Goal: Transaction & Acquisition: Purchase product/service

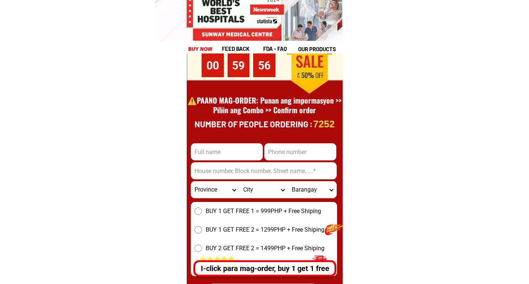
scroll to position [10306, 0]
click at [231, 154] on input "Input full_name" at bounding box center [227, 151] width 72 height 17
click at [210, 154] on input "Input full_name" at bounding box center [227, 151] width 72 height 17
type input "test"
click at [277, 149] on input "Input phone_number" at bounding box center [300, 151] width 72 height 17
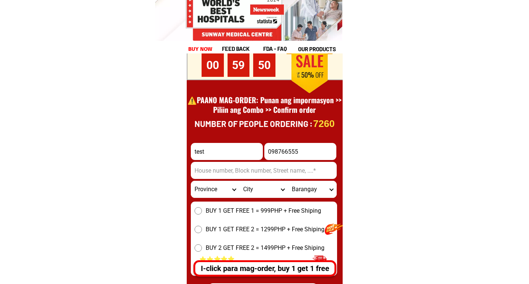
click at [290, 152] on input "098766555" at bounding box center [300, 151] width 72 height 17
click at [286, 152] on input "098766555" at bounding box center [300, 151] width 72 height 17
click at [278, 152] on input "098766555" at bounding box center [300, 151] width 72 height 17
click at [271, 153] on input "098766555" at bounding box center [300, 151] width 72 height 17
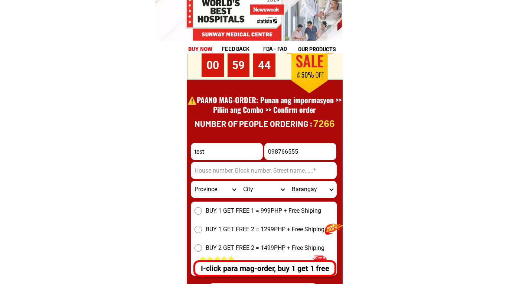
click at [304, 152] on input "098766555" at bounding box center [300, 151] width 72 height 17
type input "0987665558"
click at [225, 175] on input "Input address" at bounding box center [264, 170] width 146 height 17
type input "ưerfw"
click at [216, 188] on select "Province [GEOGRAPHIC_DATA] [GEOGRAPHIC_DATA] [GEOGRAPHIC_DATA] [GEOGRAPHIC_DATA…" at bounding box center [215, 189] width 49 height 17
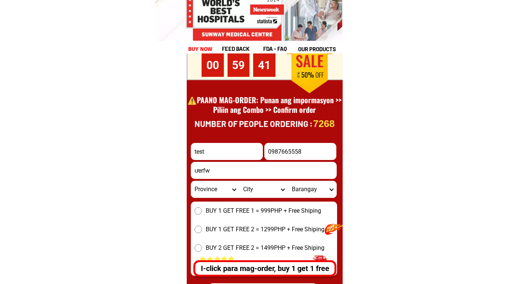
select select "63_869"
click at [191, 181] on select "Province [GEOGRAPHIC_DATA] [GEOGRAPHIC_DATA] [GEOGRAPHIC_DATA] [GEOGRAPHIC_DATA…" at bounding box center [215, 189] width 49 height 17
click at [249, 187] on select "City Abulug Allacapan Amulung [GEOGRAPHIC_DATA][PERSON_NAME] [GEOGRAPHIC_DATA] …" at bounding box center [263, 189] width 49 height 17
select select "63_8699694"
click at [239, 181] on select "City Abulug Allacapan Amulung [GEOGRAPHIC_DATA][PERSON_NAME] [GEOGRAPHIC_DATA] …" at bounding box center [263, 189] width 49 height 17
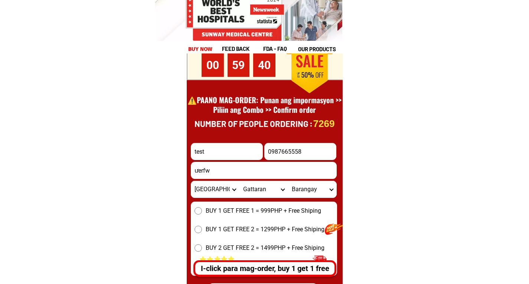
click at [300, 185] on select "Barangay Abra Aguiguican Bangatan [GEOGRAPHIC_DATA] Baracaoit [PERSON_NAME] Bas…" at bounding box center [312, 189] width 49 height 17
select select "63_86996945504"
click at [288, 181] on select "Barangay Abra Aguiguican Bangatan [GEOGRAPHIC_DATA] Baracaoit [PERSON_NAME] Bas…" at bounding box center [312, 189] width 49 height 17
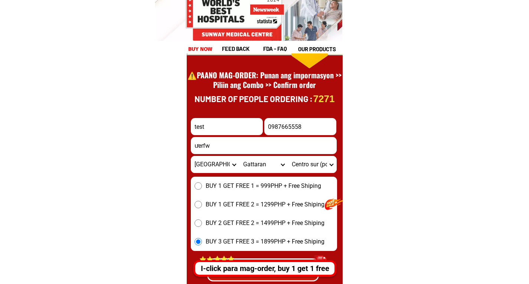
click at [237, 205] on span "BUY 1 GET FREE 2 = 1299PHP + Free Shiping" at bounding box center [265, 204] width 119 height 9
click at [202, 205] on input "BUY 1 GET FREE 2 = 1299PHP + Free Shiping" at bounding box center [197, 204] width 7 height 7
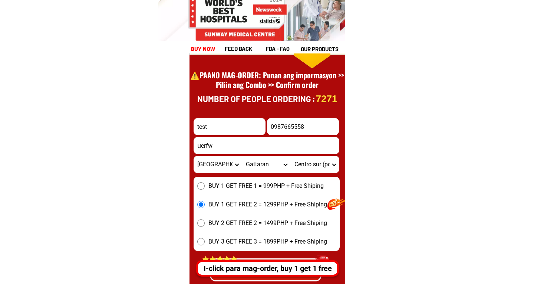
scroll to position [10381, 0]
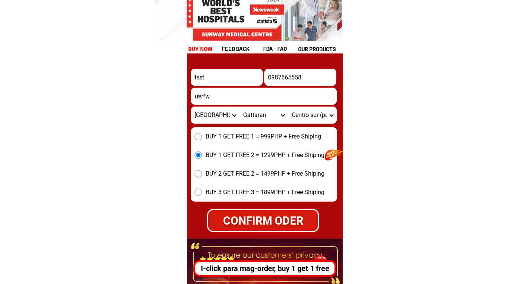
click at [266, 217] on div "CONFIRM ODER" at bounding box center [262, 220] width 115 height 17
radio input "true"
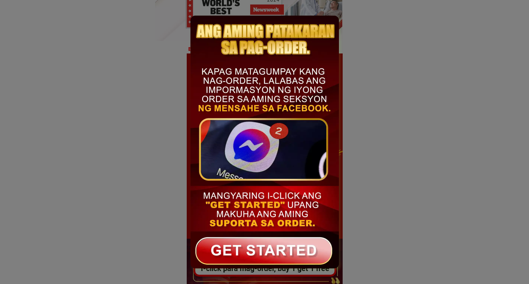
radio input "true"
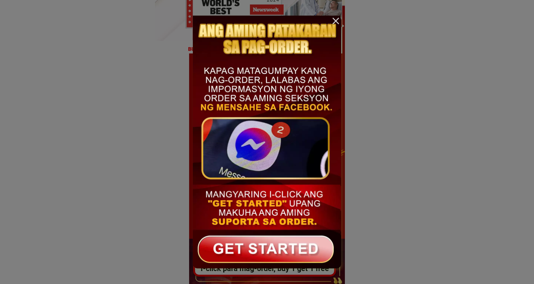
scroll to position [0, 0]
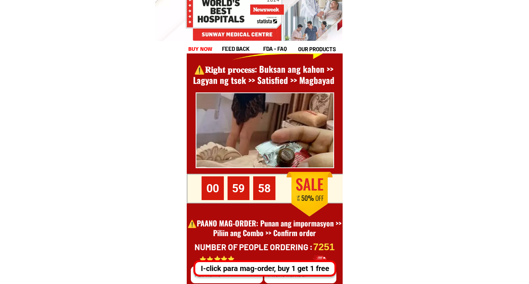
scroll to position [10182, 0]
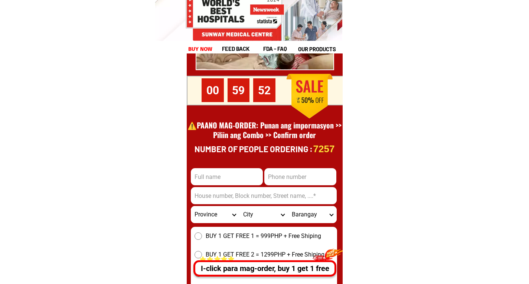
scroll to position [10306, 0]
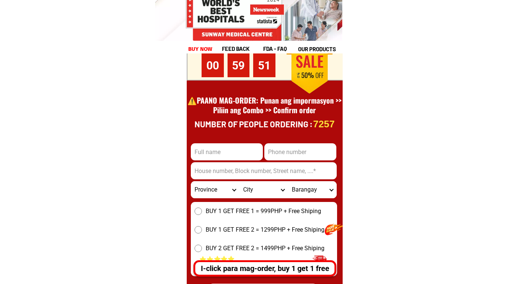
click at [231, 147] on input "Input full_name" at bounding box center [227, 151] width 72 height 17
type input "test"
click at [278, 156] on input "Input phone_number" at bounding box center [300, 151] width 72 height 17
type input "0987665558"
click at [275, 167] on input "Input address" at bounding box center [264, 170] width 146 height 17
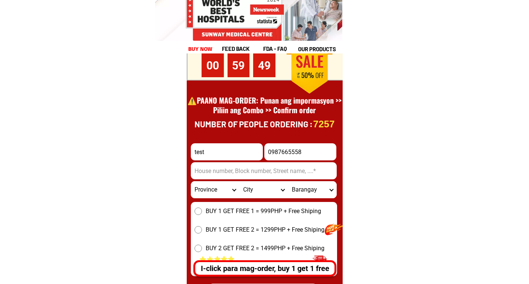
type input "ưerfw"
click at [228, 190] on select "Province [GEOGRAPHIC_DATA] [GEOGRAPHIC_DATA] [GEOGRAPHIC_DATA] [GEOGRAPHIC_DATA…" at bounding box center [215, 189] width 49 height 17
select select "63_869"
click at [191, 181] on select "Province [GEOGRAPHIC_DATA] [GEOGRAPHIC_DATA] [GEOGRAPHIC_DATA] [GEOGRAPHIC_DATA…" at bounding box center [215, 189] width 49 height 17
drag, startPoint x: 240, startPoint y: 186, endPoint x: 256, endPoint y: 187, distance: 15.6
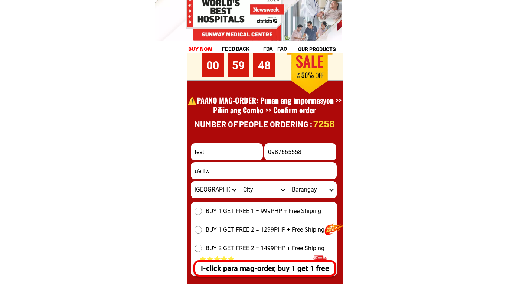
click at [240, 186] on select "City Abulug Allacapan Amulung [GEOGRAPHIC_DATA][PERSON_NAME] [GEOGRAPHIC_DATA] …" at bounding box center [263, 189] width 49 height 17
select select "63_869842"
click at [239, 181] on select "City Abulug Allacapan Amulung [GEOGRAPHIC_DATA][PERSON_NAME] [GEOGRAPHIC_DATA] …" at bounding box center [263, 189] width 49 height 17
click at [313, 189] on select "Barangay Amunitan Batangan Baua Cabanbanan norte Cabanbanan sur Cabiraoan Calay…" at bounding box center [312, 189] width 49 height 17
select select "63_8698429780"
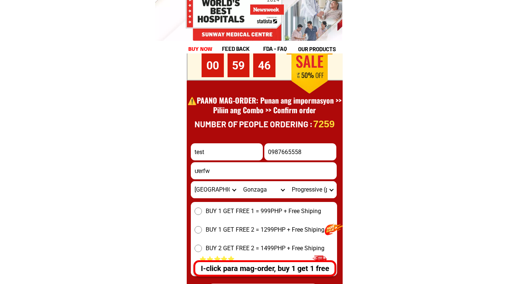
click at [288, 181] on select "Barangay Amunitan Batangan Baua Cabanbanan norte Cabanbanan sur Cabiraoan Calay…" at bounding box center [312, 189] width 49 height 17
click at [265, 211] on span "BUY 1 GET FREE 1 = 999PHP + Free Shiping" at bounding box center [263, 211] width 115 height 9
click at [202, 211] on input "BUY 1 GET FREE 1 = 999PHP + Free Shiping" at bounding box center [197, 210] width 7 height 7
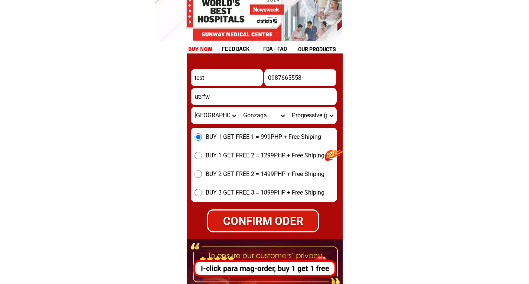
click at [262, 218] on div "CONFIRM ODER" at bounding box center [262, 221] width 109 height 17
radio input "true"
